Goal: Transaction & Acquisition: Book appointment/travel/reservation

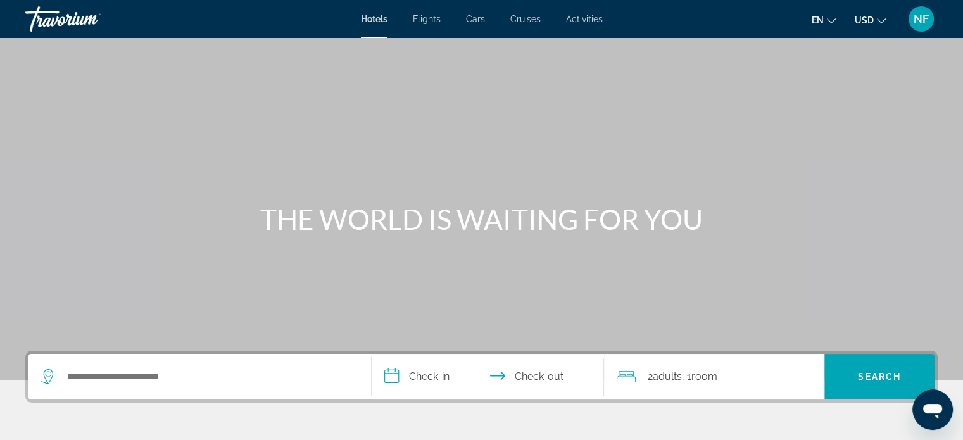
click at [530, 16] on span "Cruises" at bounding box center [526, 19] width 30 height 10
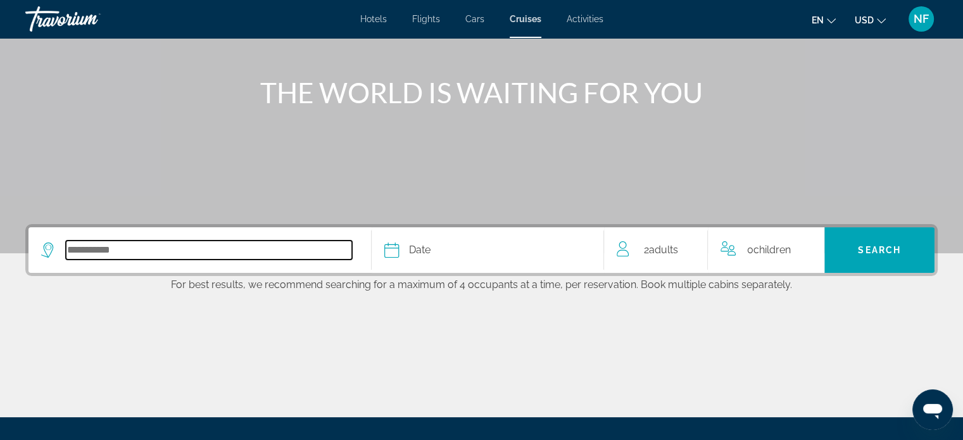
click at [257, 251] on input "Select cruise destination" at bounding box center [209, 250] width 286 height 19
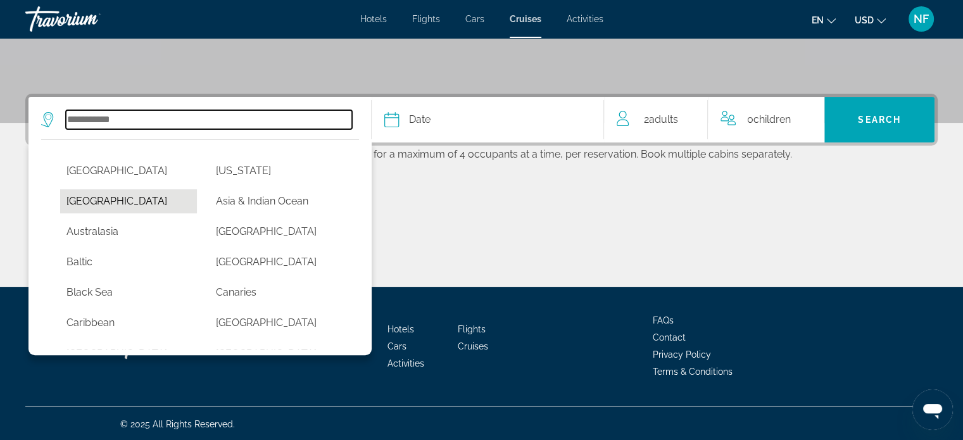
scroll to position [258, 0]
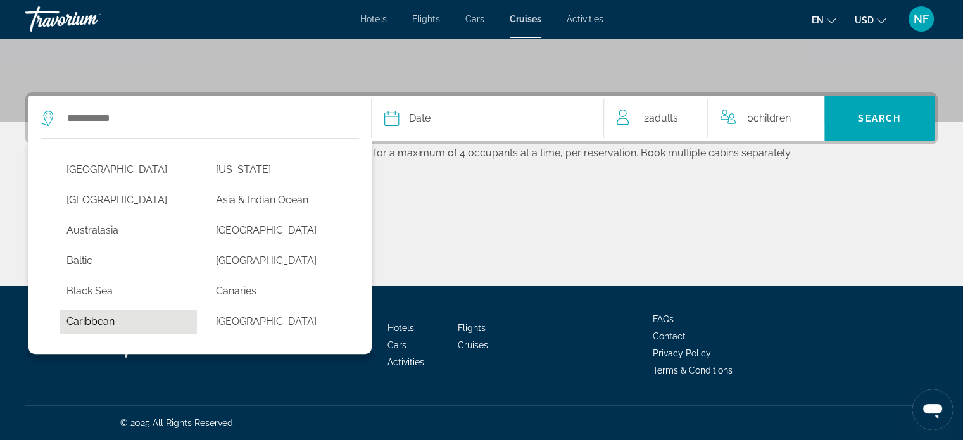
click at [108, 324] on button "Caribbean" at bounding box center [128, 322] width 137 height 24
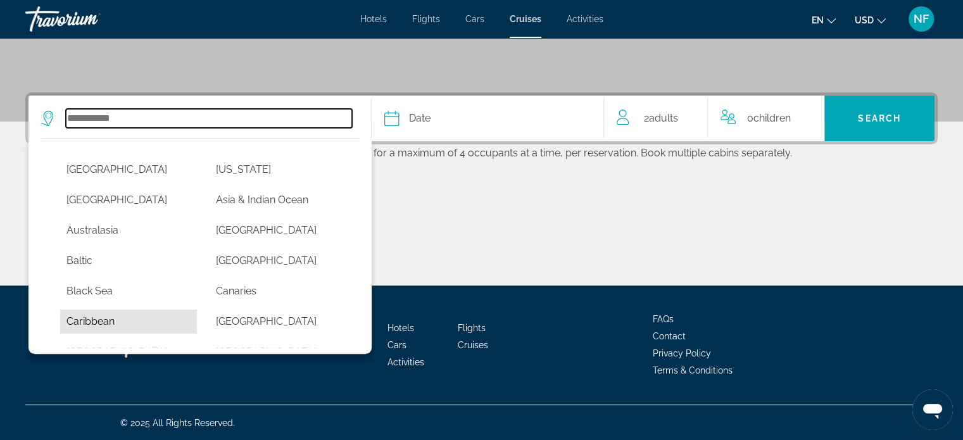
type input "*********"
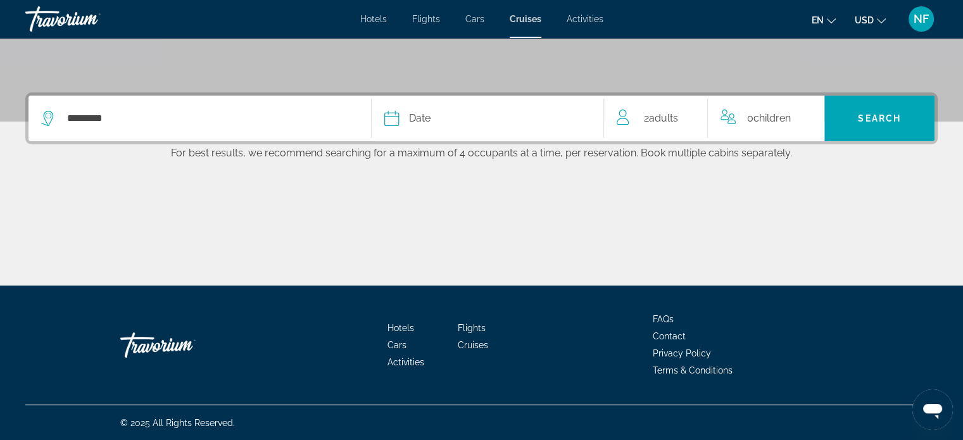
click at [408, 125] on div "Date" at bounding box center [488, 119] width 207 height 18
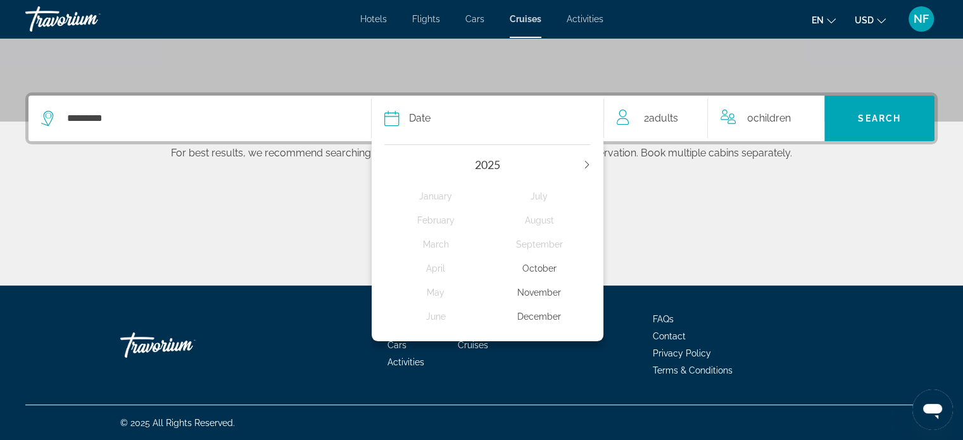
click at [540, 295] on div "November" at bounding box center [539, 292] width 103 height 23
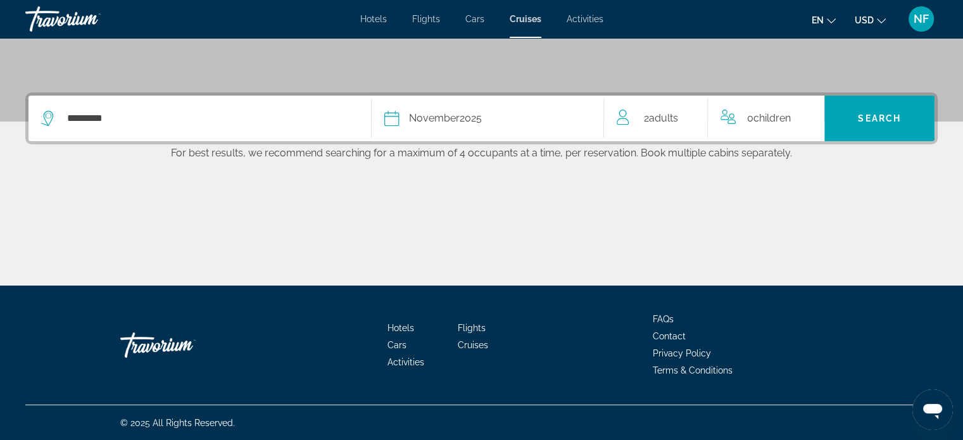
click at [678, 119] on span "Adults" at bounding box center [663, 118] width 29 height 12
click at [621, 118] on icon "Decrement adults" at bounding box center [622, 115] width 11 height 15
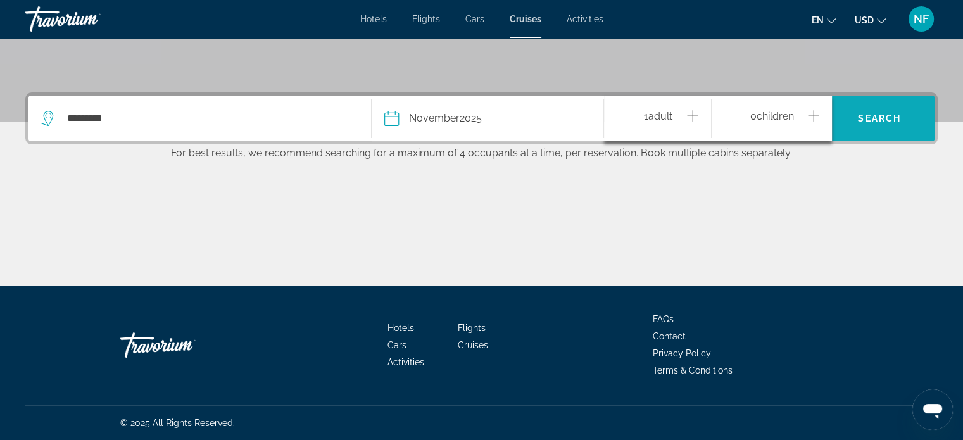
drag, startPoint x: 870, startPoint y: 110, endPoint x: 826, endPoint y: 118, distance: 45.0
click at [870, 110] on span "Search" at bounding box center [880, 118] width 110 height 30
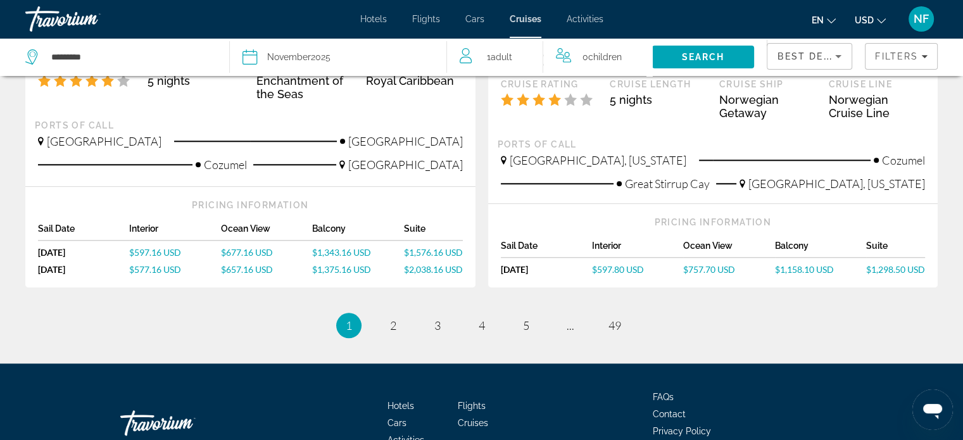
scroll to position [1394, 0]
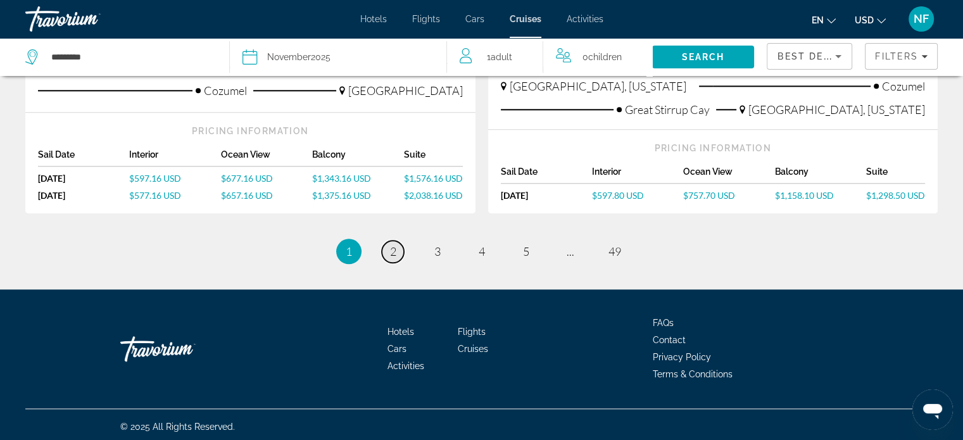
click at [386, 248] on link "page 2" at bounding box center [393, 252] width 22 height 22
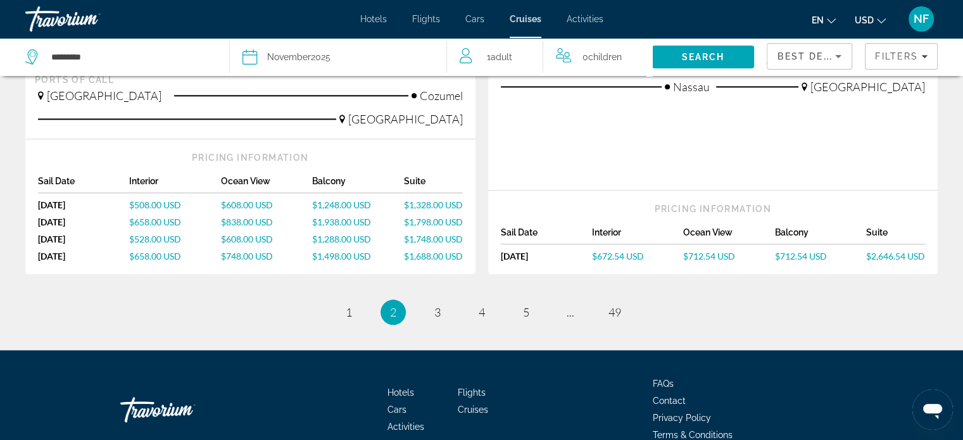
scroll to position [1450, 0]
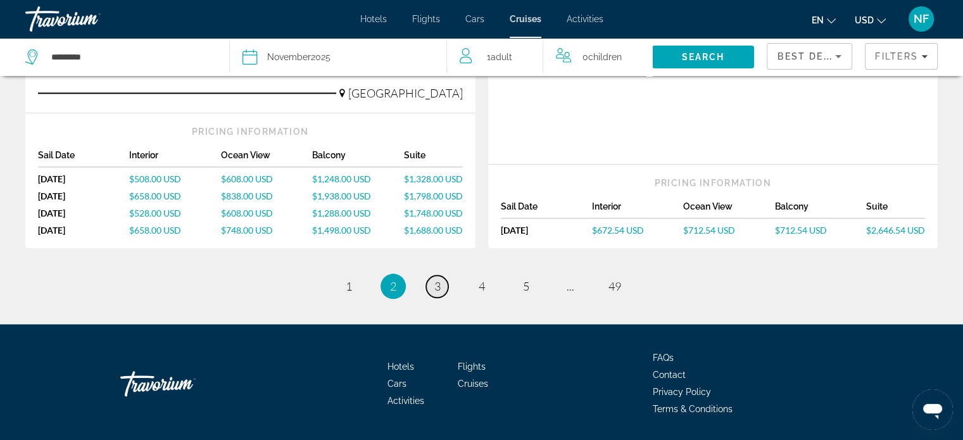
click at [433, 276] on link "page 3" at bounding box center [437, 287] width 22 height 22
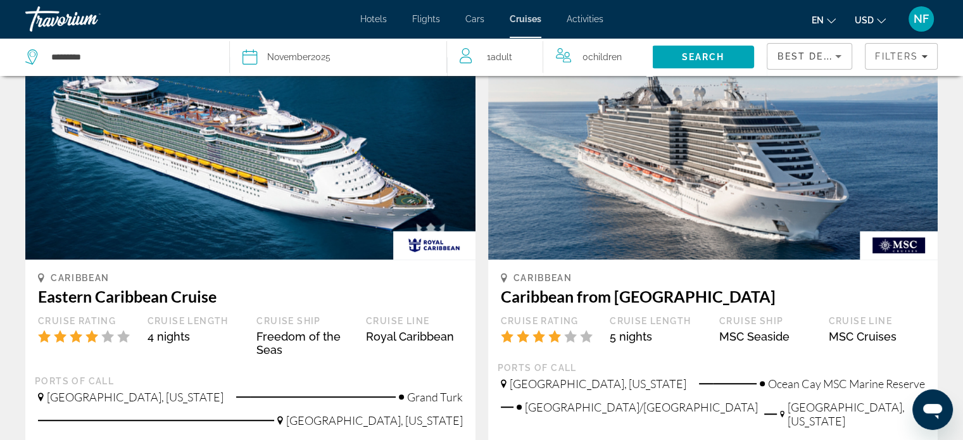
scroll to position [583, 0]
